Goal: Navigation & Orientation: Find specific page/section

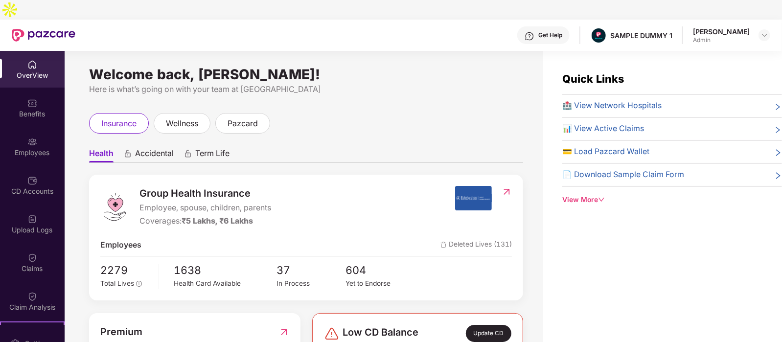
click at [130, 153] on icon "animation" at bounding box center [127, 155] width 5 height 4
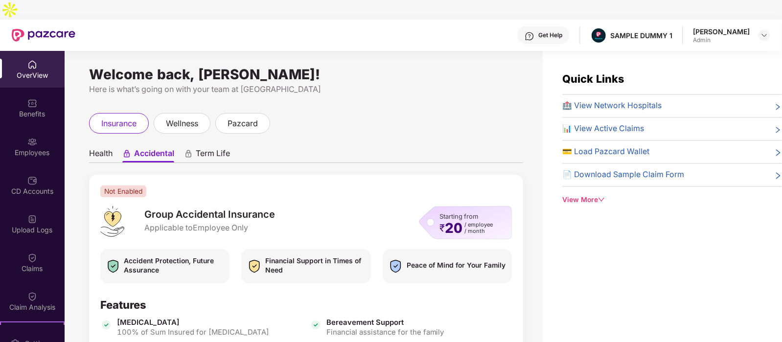
scroll to position [5, 0]
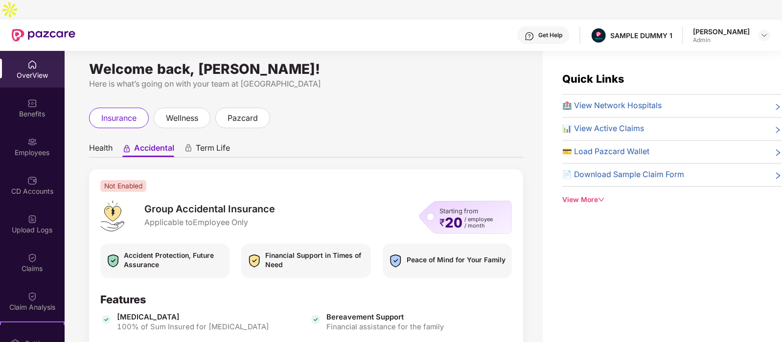
click at [108, 143] on span "Health" at bounding box center [100, 150] width 23 height 14
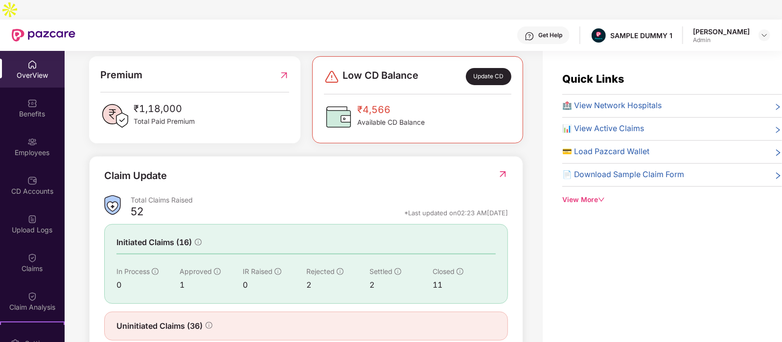
scroll to position [264, 0]
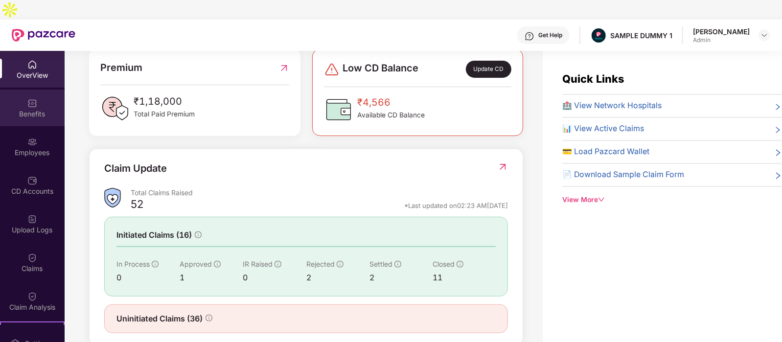
click at [22, 90] on div "Benefits" at bounding box center [32, 108] width 65 height 37
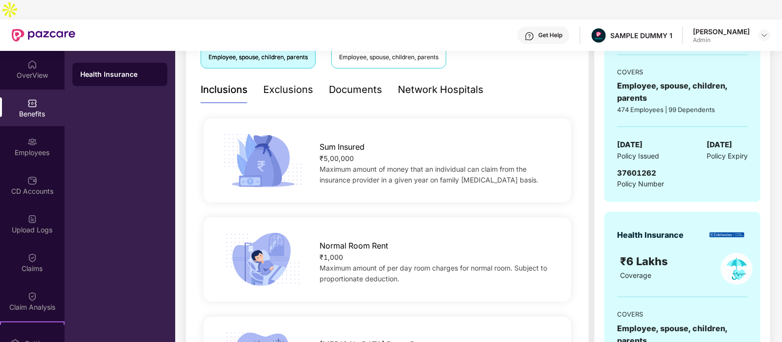
scroll to position [159, 0]
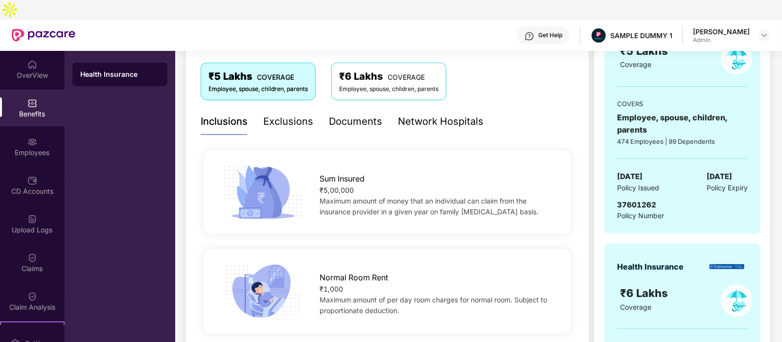
click at [298, 114] on div "Exclusions" at bounding box center [288, 121] width 50 height 15
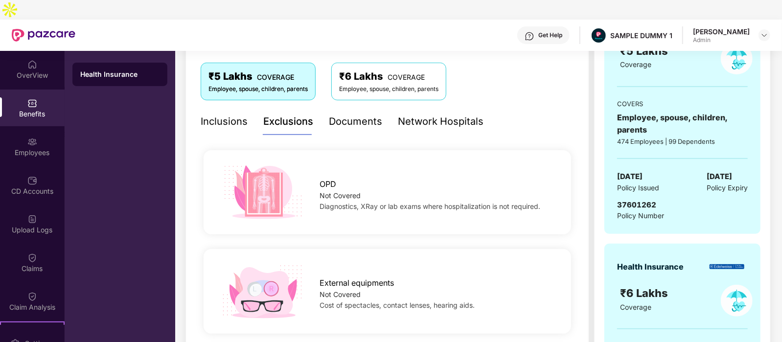
click at [349, 114] on div "Documents" at bounding box center [355, 121] width 53 height 15
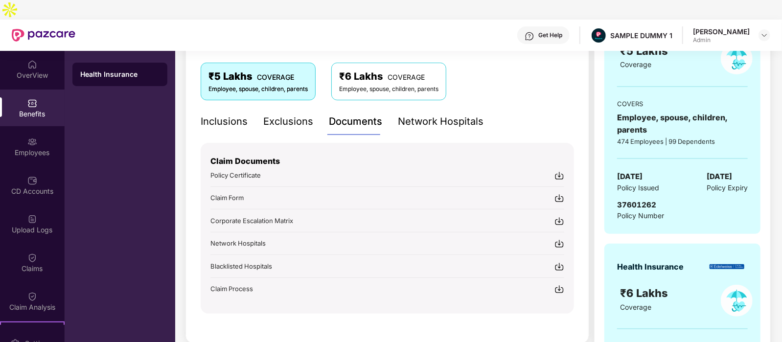
click at [450, 114] on div "Network Hospitals" at bounding box center [441, 121] width 86 height 15
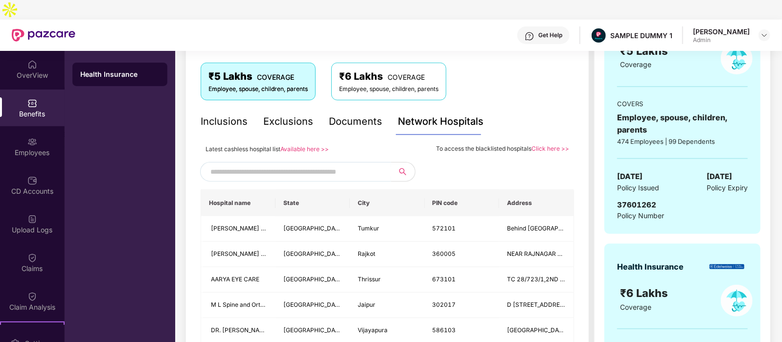
click at [237, 164] on input "text" at bounding box center [293, 171] width 167 height 15
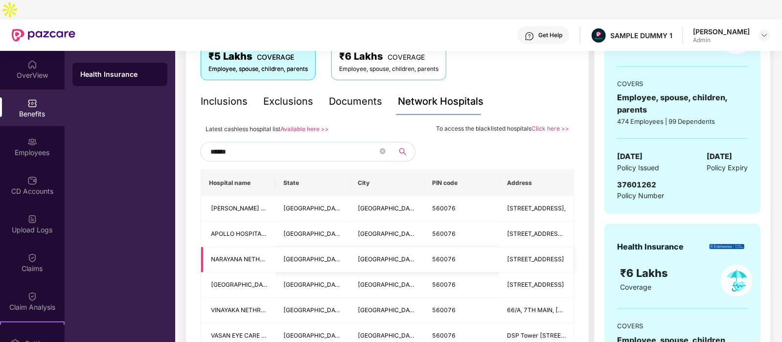
scroll to position [178, 0]
type input "******"
click at [380, 149] on icon "close-circle" at bounding box center [383, 152] width 6 height 6
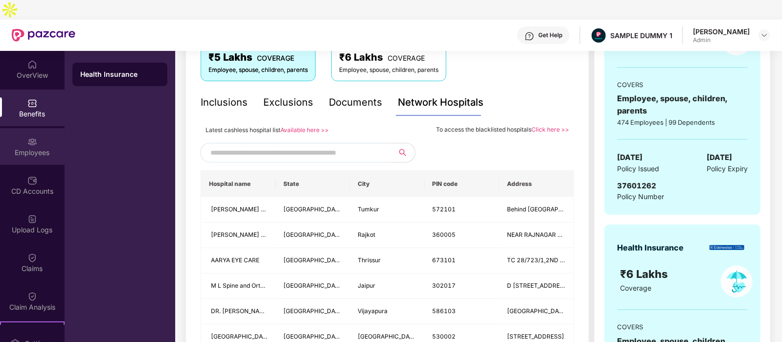
click at [33, 148] on div "Employees" at bounding box center [32, 153] width 65 height 10
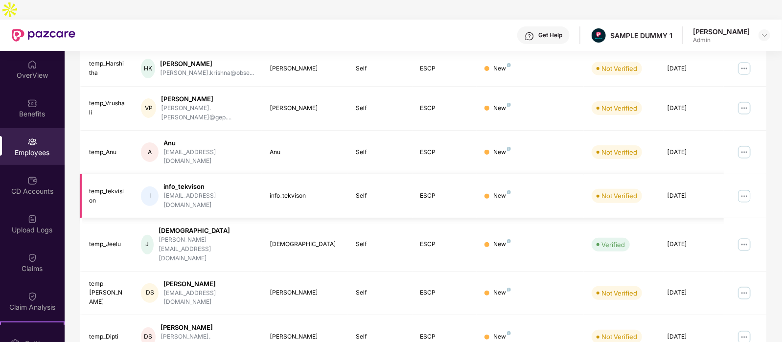
scroll to position [0, 0]
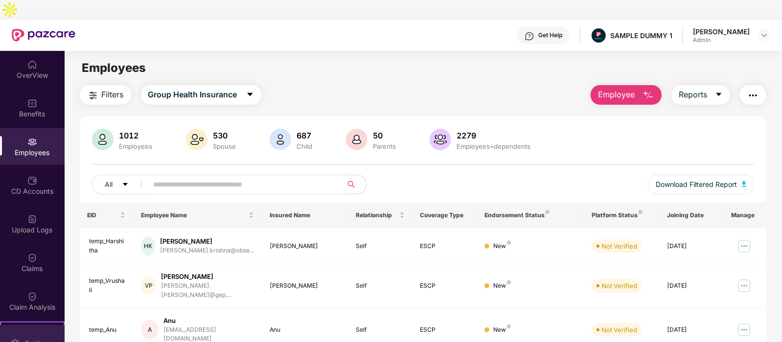
click at [21, 325] on div "Settings" at bounding box center [32, 343] width 65 height 37
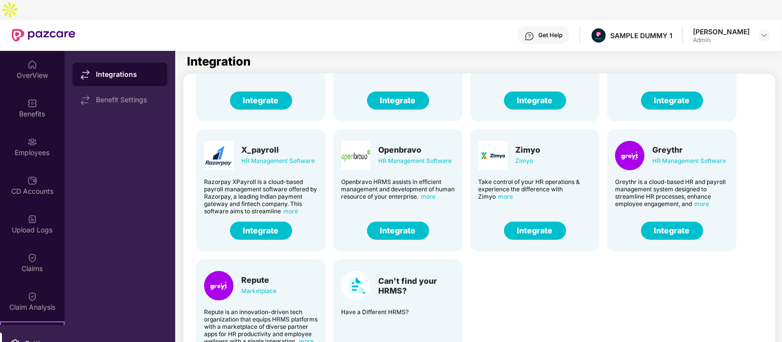
scroll to position [31, 0]
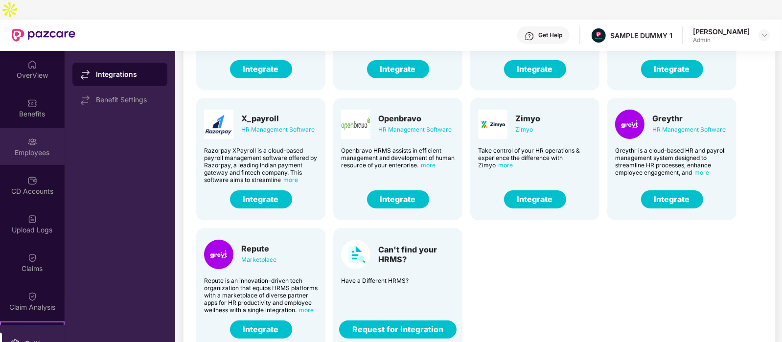
click at [33, 148] on div "Employees" at bounding box center [32, 153] width 65 height 10
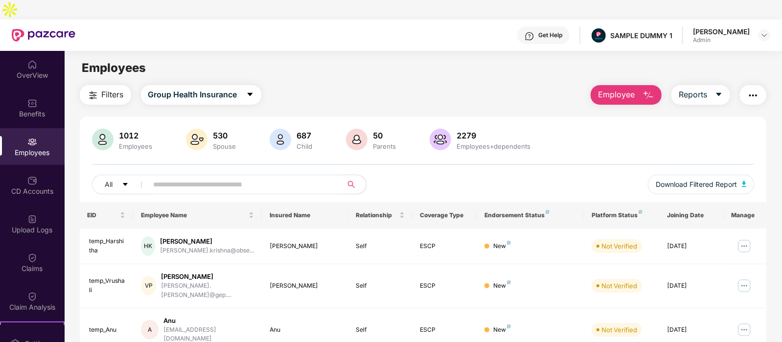
click at [649, 90] on img "button" at bounding box center [649, 96] width 12 height 12
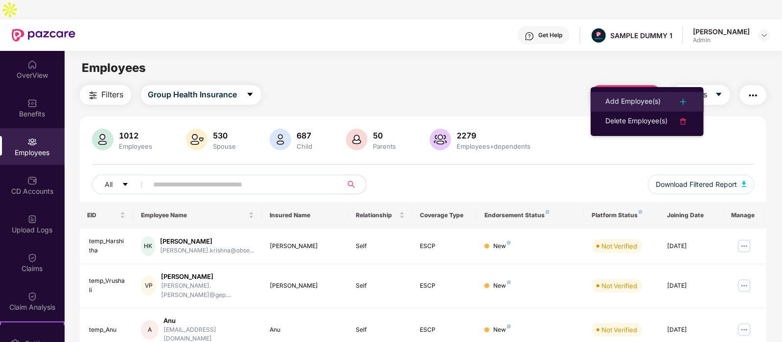
click at [625, 97] on div "Add Employee(s)" at bounding box center [632, 102] width 55 height 12
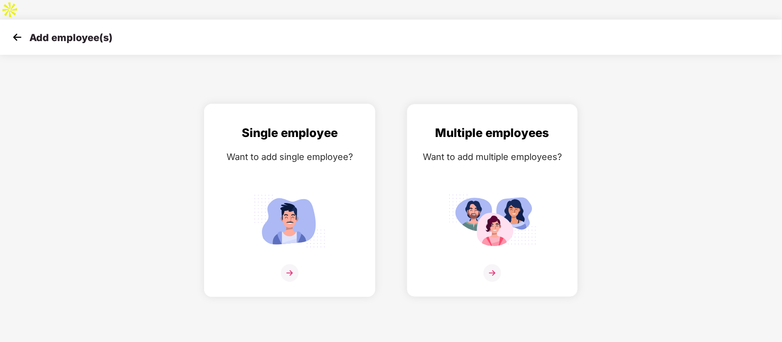
click at [267, 124] on div "Single employee" at bounding box center [289, 133] width 151 height 19
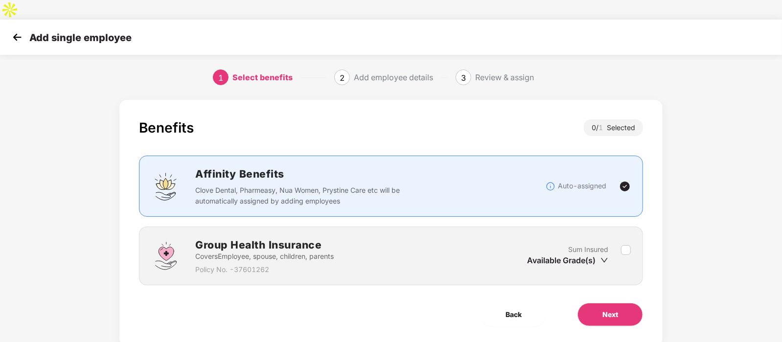
click at [619, 244] on div "Sum Insured Available Grade(s)" at bounding box center [574, 256] width 94 height 24
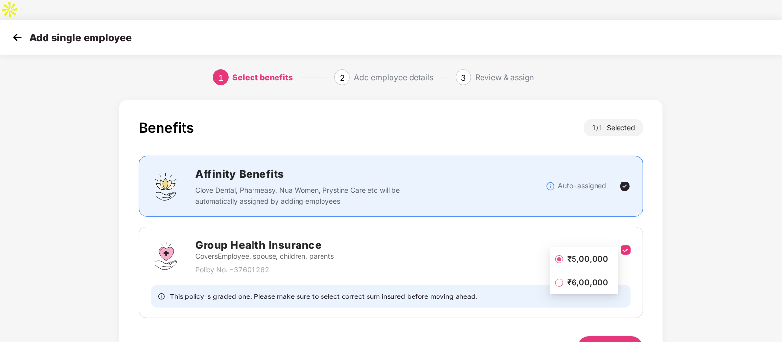
click at [617, 342] on span "Next" at bounding box center [610, 347] width 16 height 11
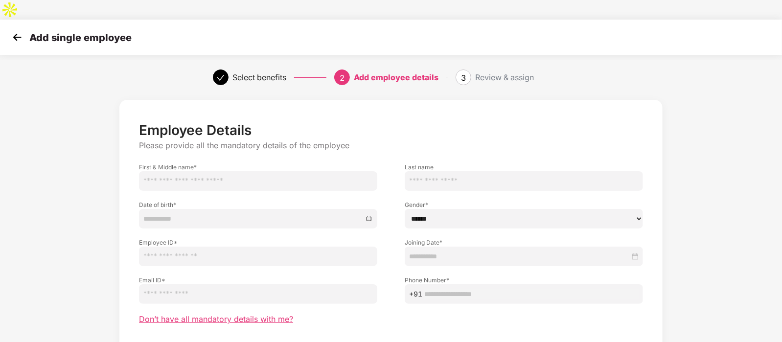
click at [267, 314] on span "Don’t have all mandatory details with me?" at bounding box center [216, 319] width 154 height 10
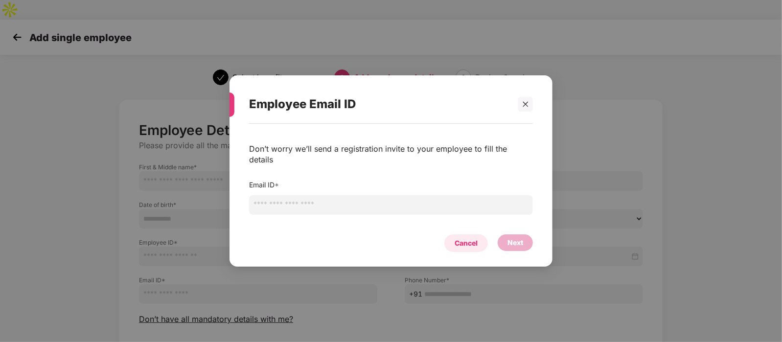
click at [472, 240] on div "Cancel" at bounding box center [466, 243] width 23 height 11
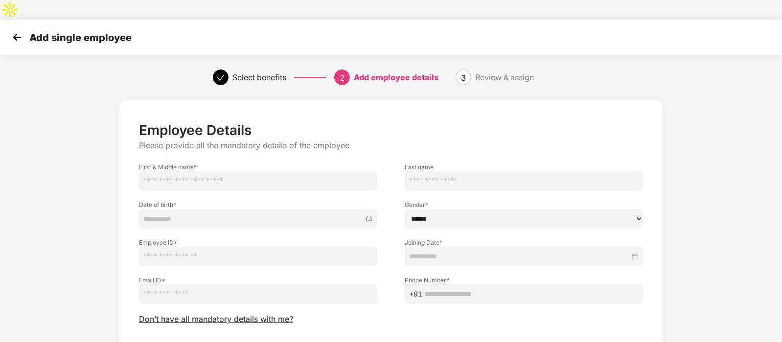
click at [22, 30] on img at bounding box center [17, 37] width 15 height 15
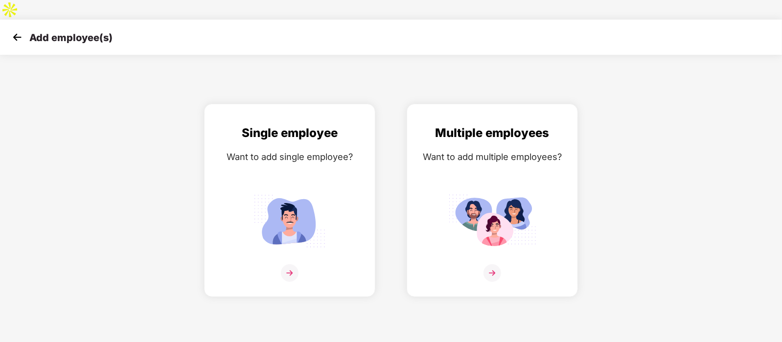
click at [17, 30] on img at bounding box center [17, 37] width 15 height 15
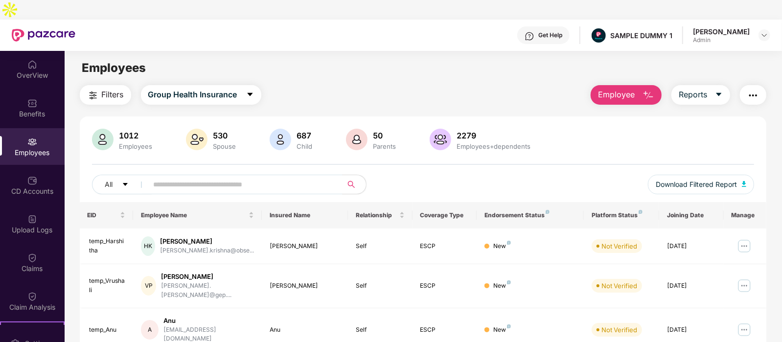
click at [643, 90] on img "button" at bounding box center [649, 96] width 12 height 12
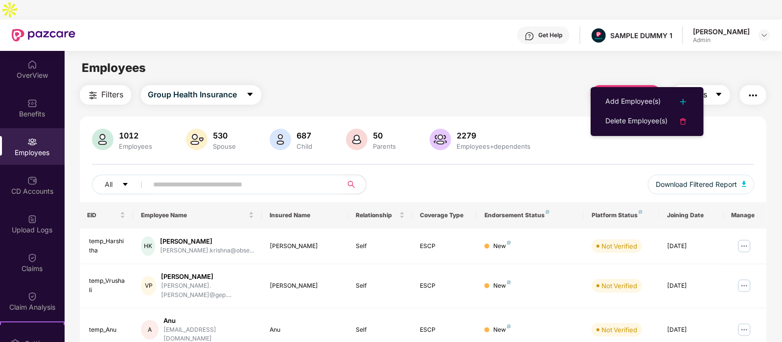
click at [716, 91] on icon "caret-down" at bounding box center [719, 95] width 8 height 8
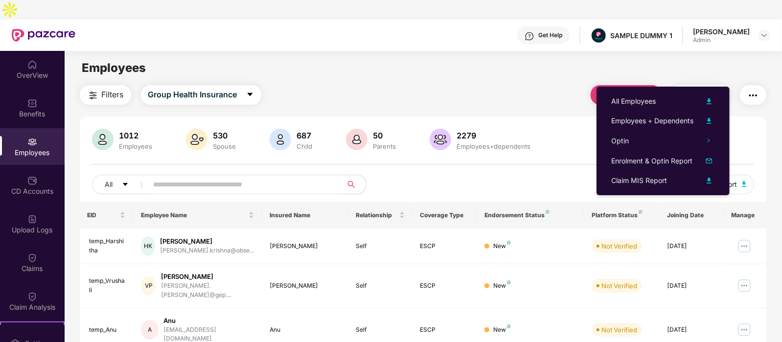
click at [747, 90] on img "button" at bounding box center [753, 96] width 12 height 12
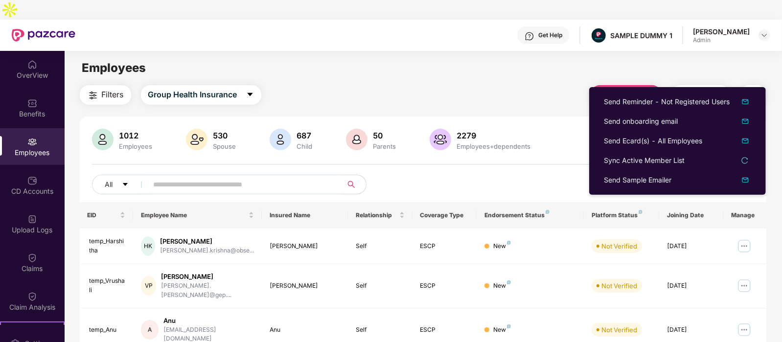
click at [539, 85] on div "Filters Group Health Insurance Employee Reports" at bounding box center [423, 95] width 687 height 20
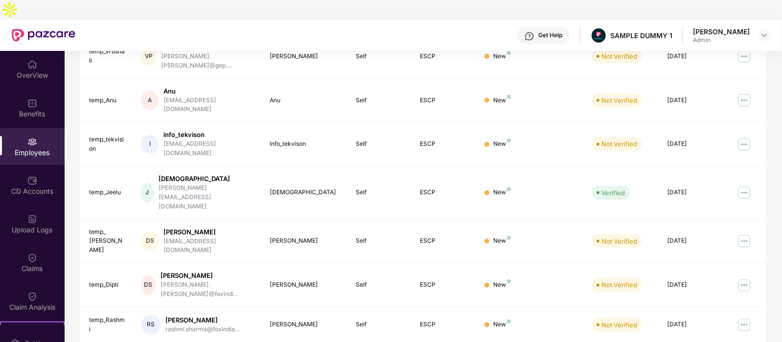
scroll to position [232, 0]
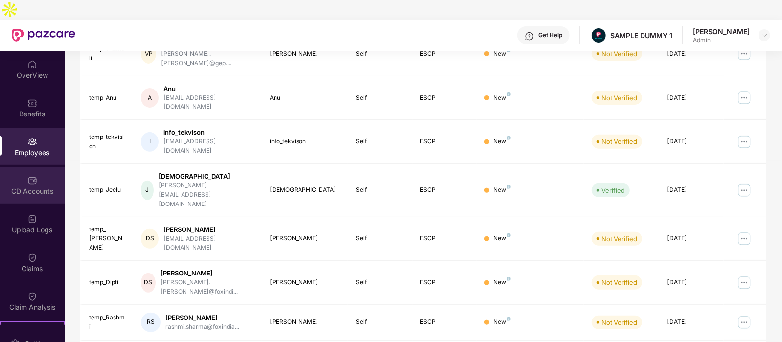
click at [15, 167] on div "CD Accounts" at bounding box center [32, 185] width 65 height 37
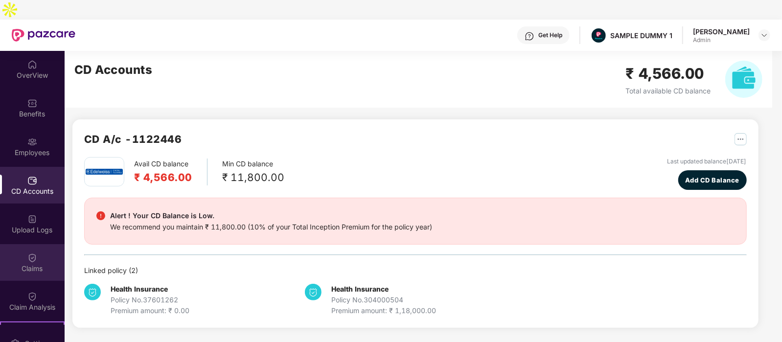
click at [36, 264] on div "Claims" at bounding box center [32, 269] width 65 height 10
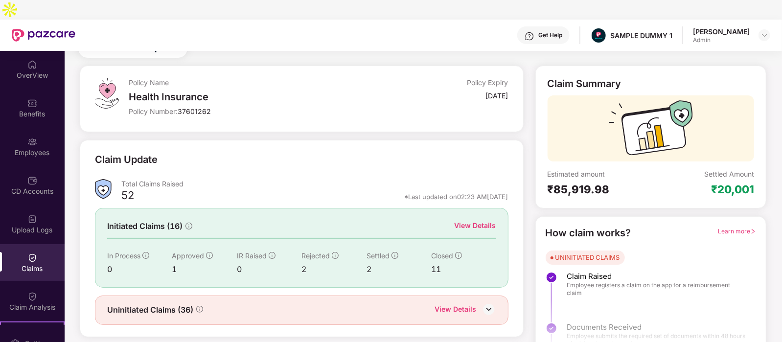
scroll to position [41, 0]
click at [481, 220] on div "View Details" at bounding box center [476, 225] width 42 height 11
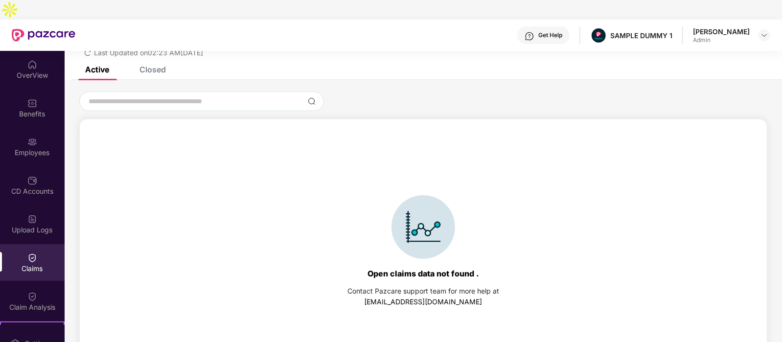
click at [155, 59] on div "Closed" at bounding box center [145, 70] width 41 height 22
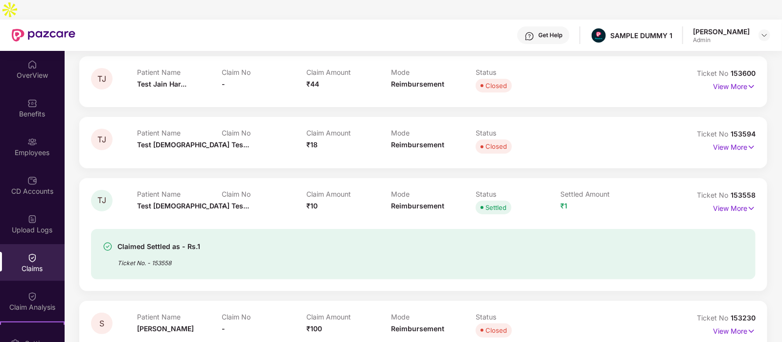
scroll to position [135, 0]
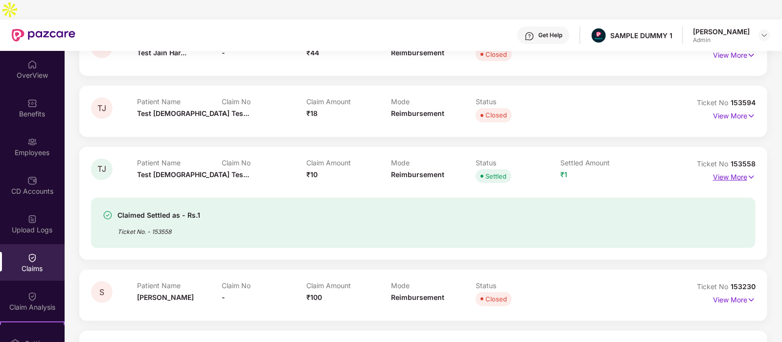
click at [726, 169] on p "View More" at bounding box center [734, 175] width 43 height 13
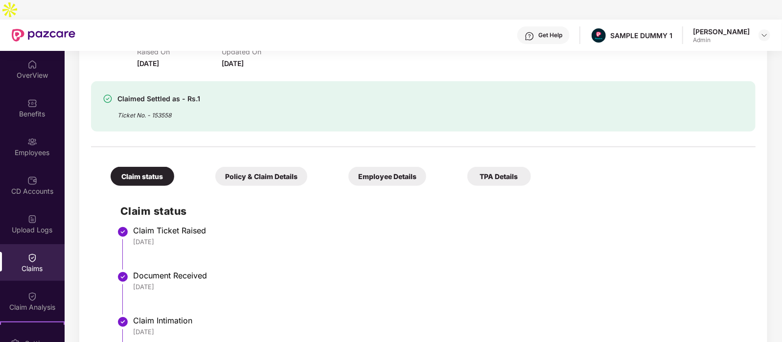
scroll to position [282, 0]
click at [243, 167] on div "Policy & Claim Details" at bounding box center [261, 176] width 92 height 19
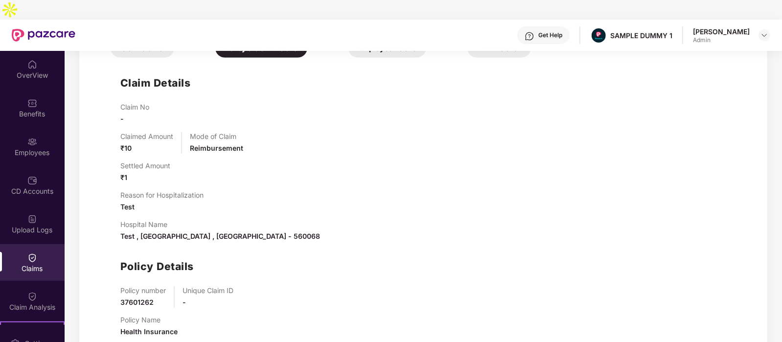
scroll to position [402, 0]
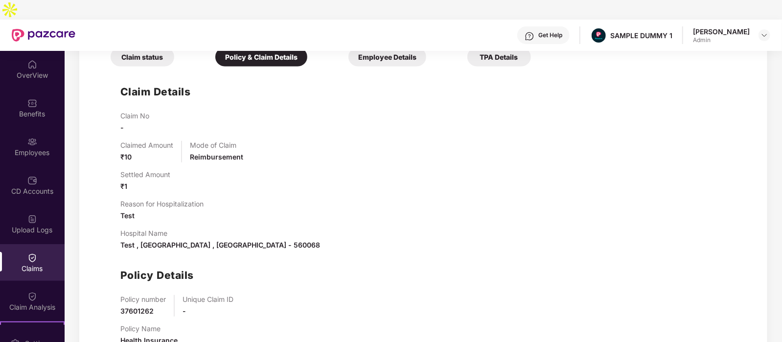
click at [348, 47] on div "Employee Details" at bounding box center [387, 56] width 78 height 19
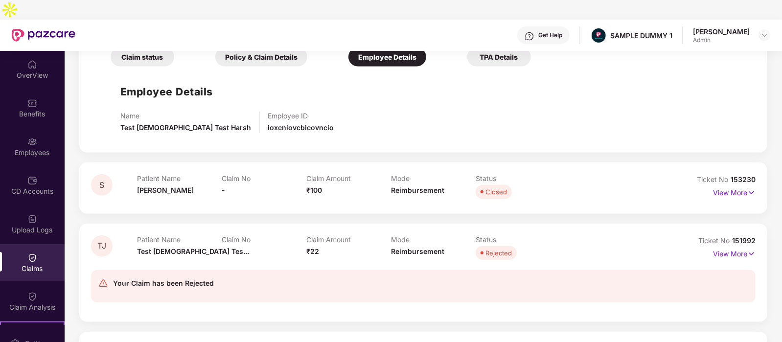
click at [467, 47] on div "TPA Details" at bounding box center [499, 56] width 64 height 19
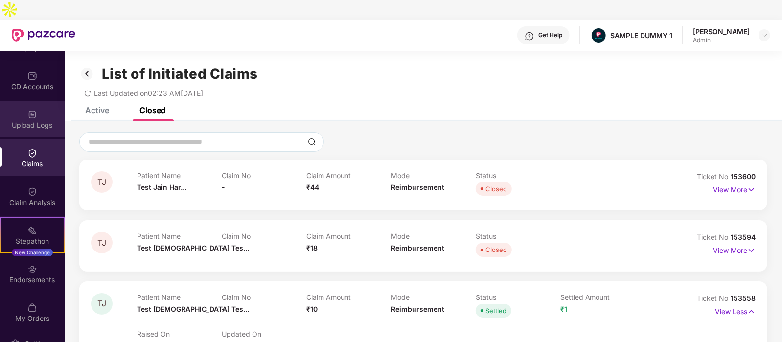
scroll to position [151, 0]
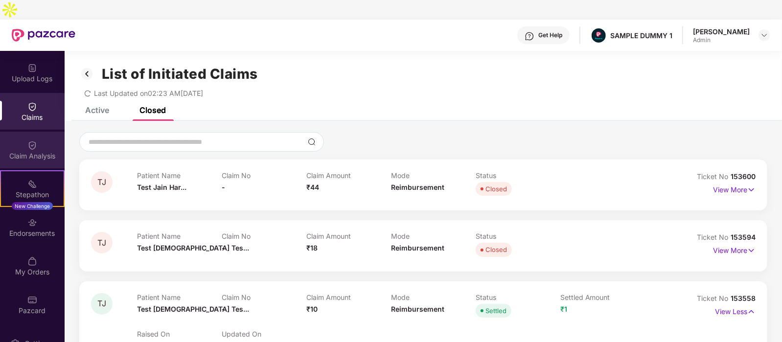
click at [27, 140] on img at bounding box center [32, 145] width 10 height 10
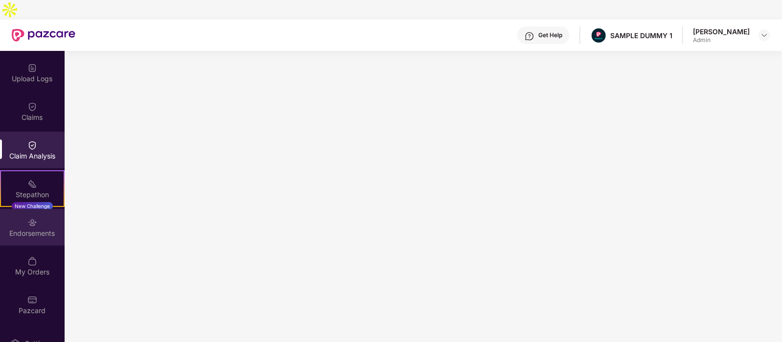
click at [20, 209] on div "Endorsements" at bounding box center [32, 227] width 65 height 37
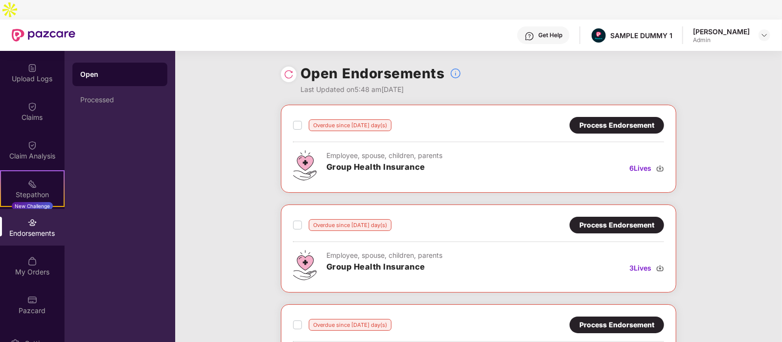
click at [595, 117] on div "Process Endorsement" at bounding box center [617, 125] width 94 height 17
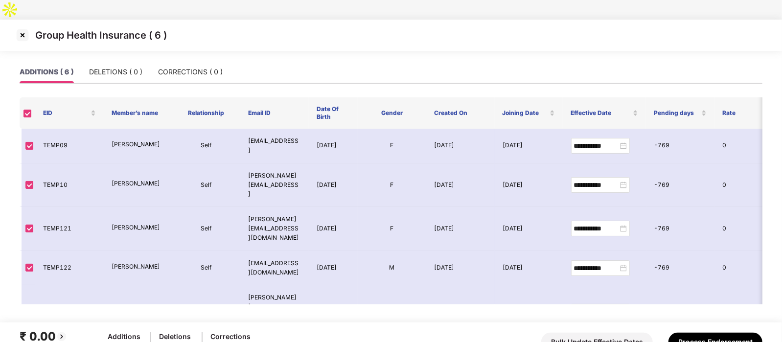
click at [21, 27] on img at bounding box center [23, 35] width 16 height 16
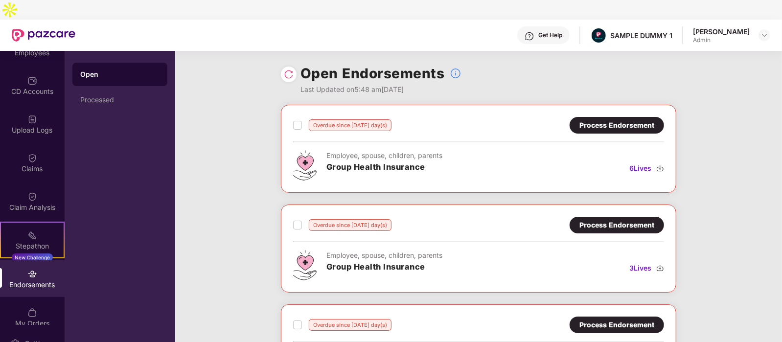
scroll to position [101, 0]
click at [28, 220] on div "Stepathon New Challenge" at bounding box center [32, 238] width 65 height 37
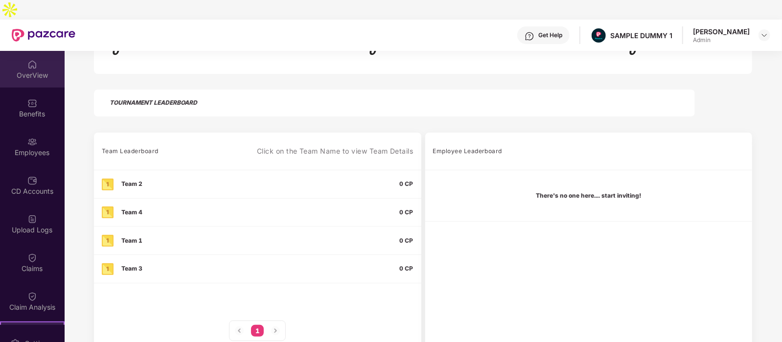
click at [17, 51] on div "OverView" at bounding box center [32, 69] width 65 height 37
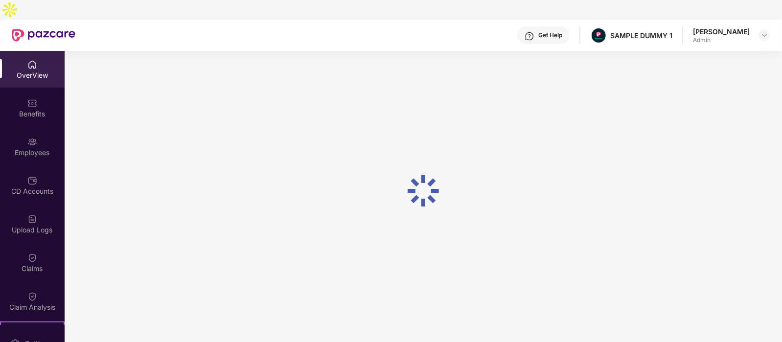
scroll to position [31, 0]
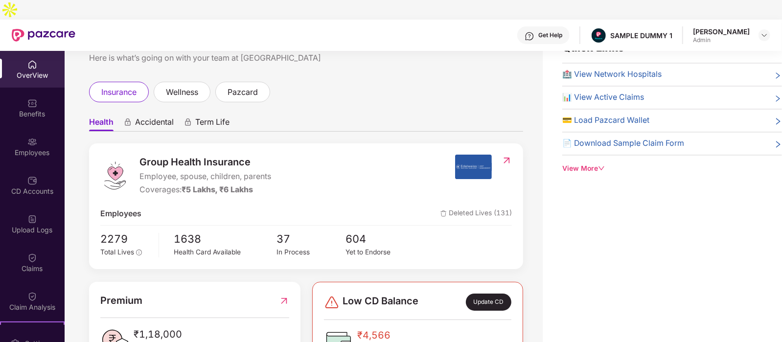
click at [557, 31] on div "Get Help" at bounding box center [550, 35] width 24 height 8
click at [379, 82] on div "insurance wellness pazcard" at bounding box center [306, 92] width 434 height 21
